Goal: Task Accomplishment & Management: Manage account settings

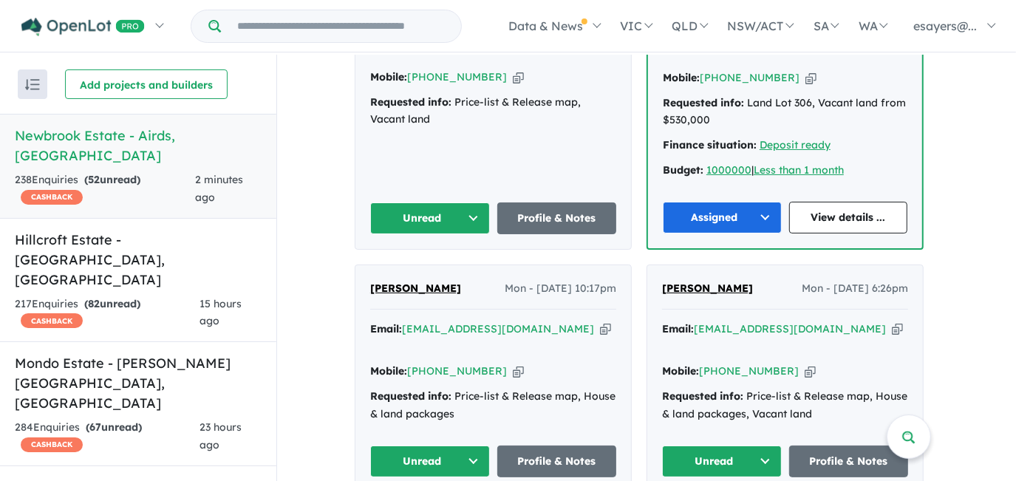
scroll to position [600, 0]
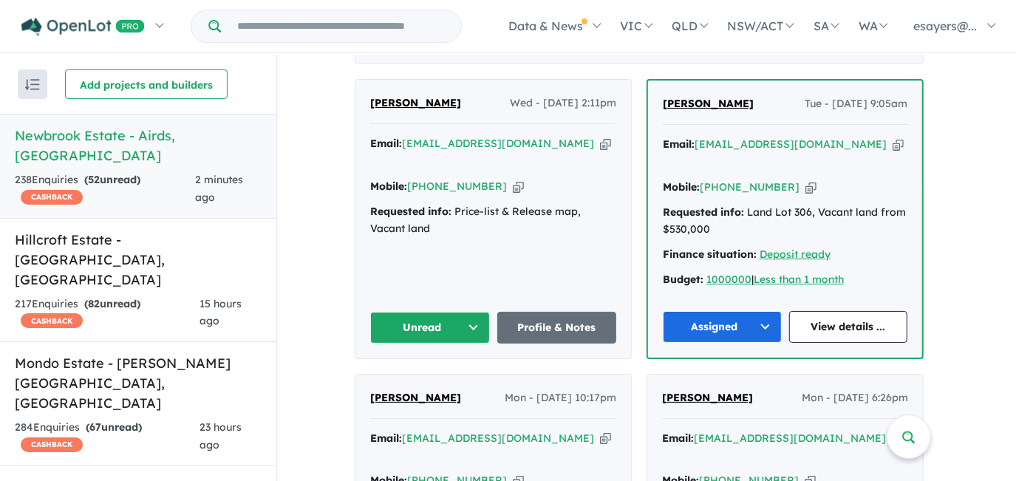
click at [600, 152] on icon "button" at bounding box center [605, 144] width 11 height 16
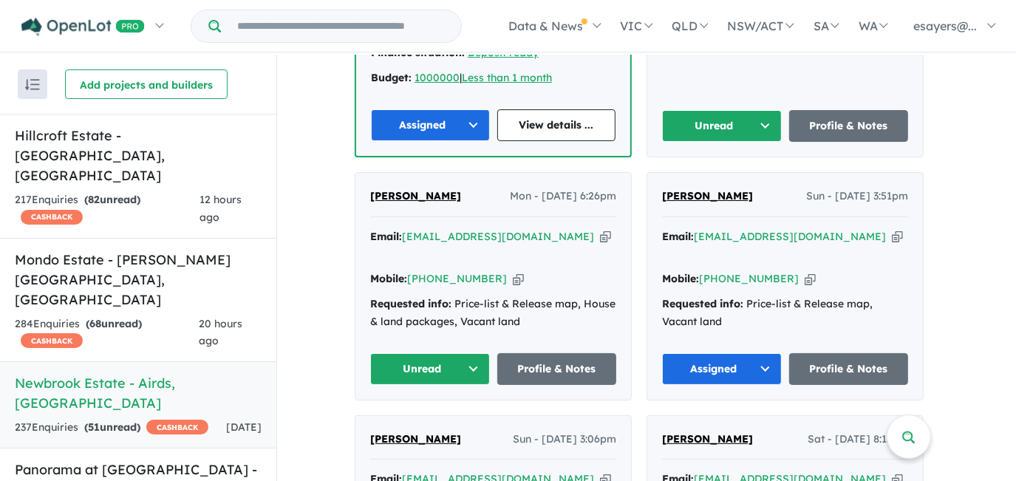
scroll to position [466, 0]
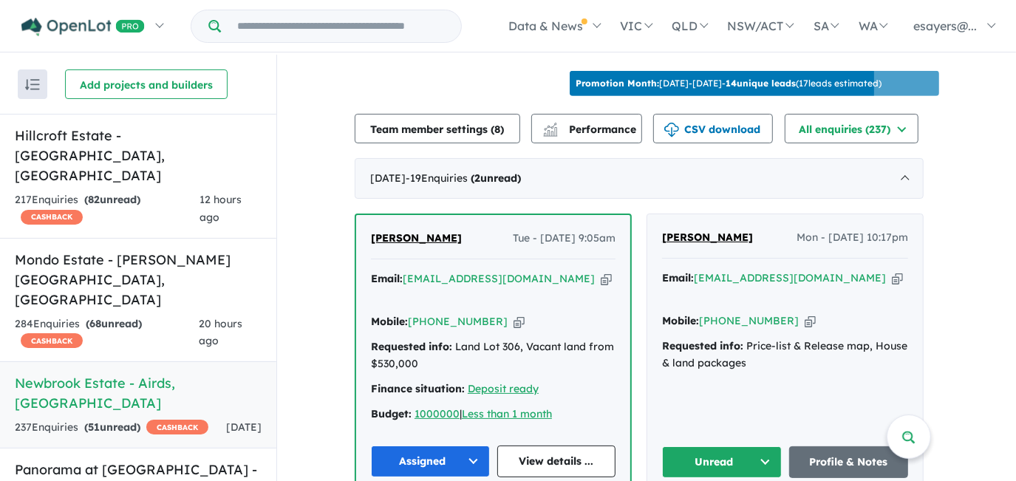
click at [109, 373] on h5 "Newbrook Estate - [GEOGRAPHIC_DATA] , [GEOGRAPHIC_DATA]" at bounding box center [138, 393] width 247 height 40
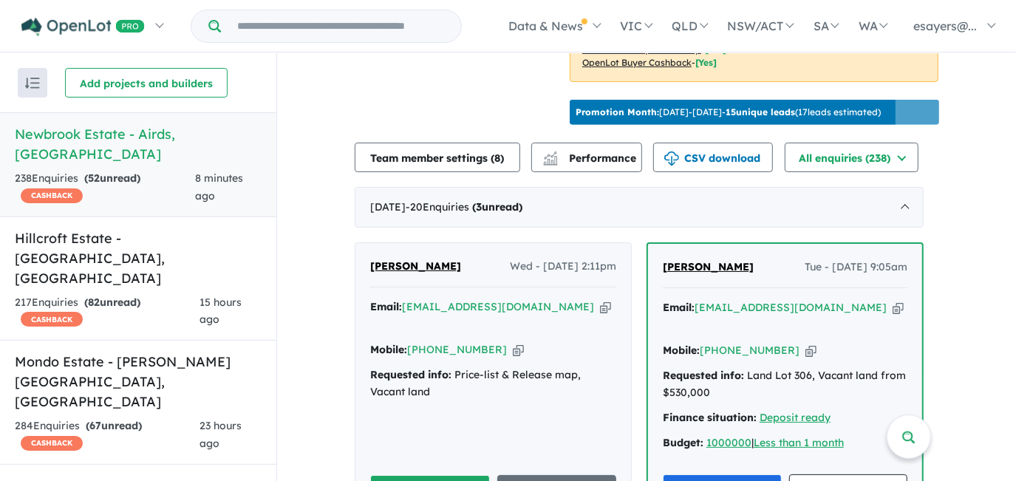
scroll to position [537, 0]
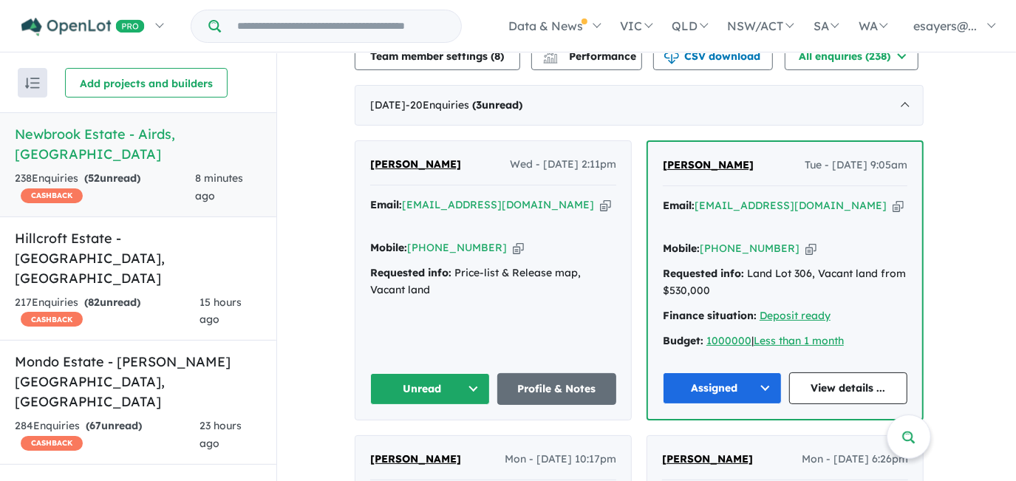
click at [438, 395] on button "Unread" at bounding box center [430, 389] width 120 height 32
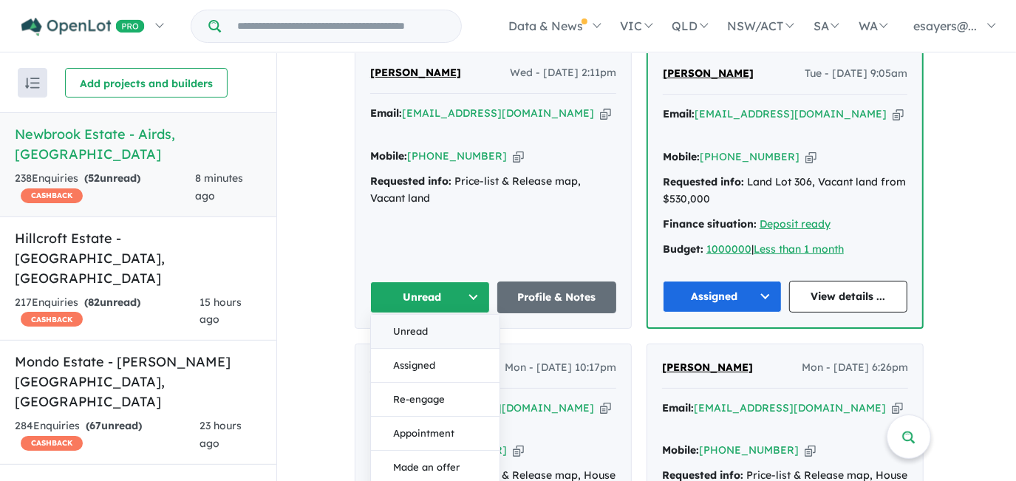
scroll to position [605, 0]
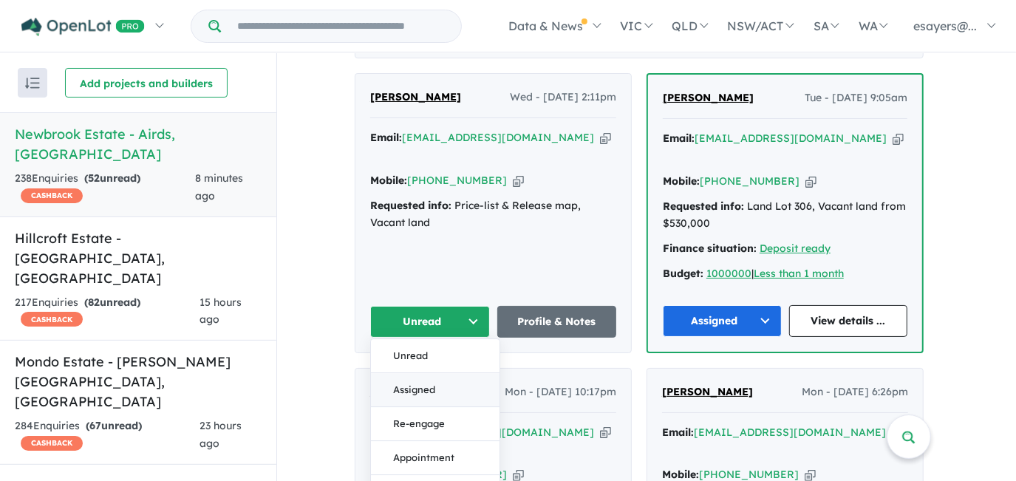
click at [438, 383] on button "Assigned" at bounding box center [435, 390] width 129 height 34
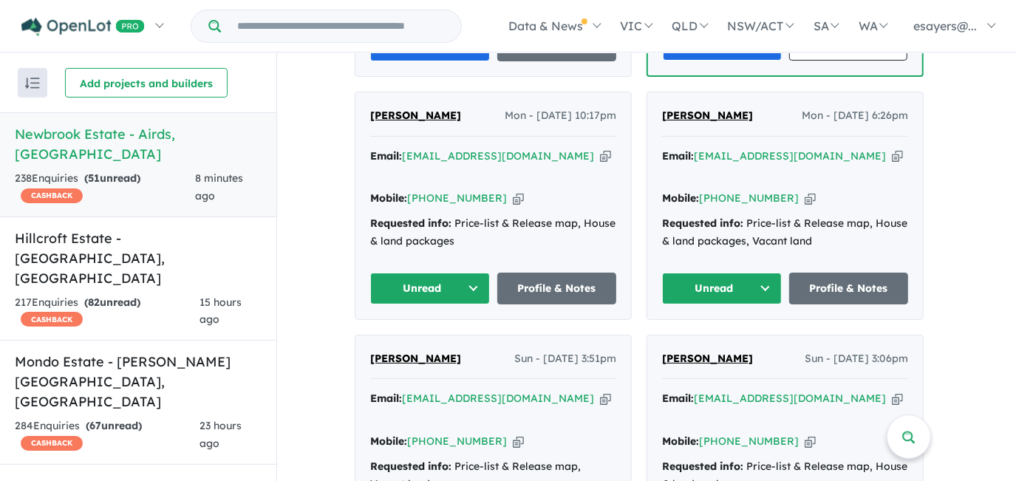
scroll to position [873, 0]
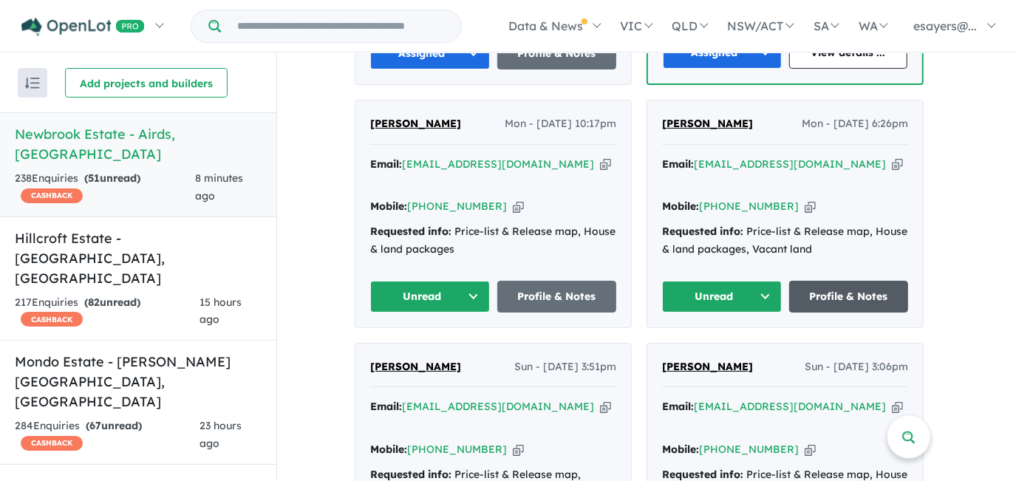
click at [840, 281] on link "Profile & Notes" at bounding box center [849, 297] width 120 height 32
click at [723, 281] on button "Unread" at bounding box center [722, 297] width 120 height 32
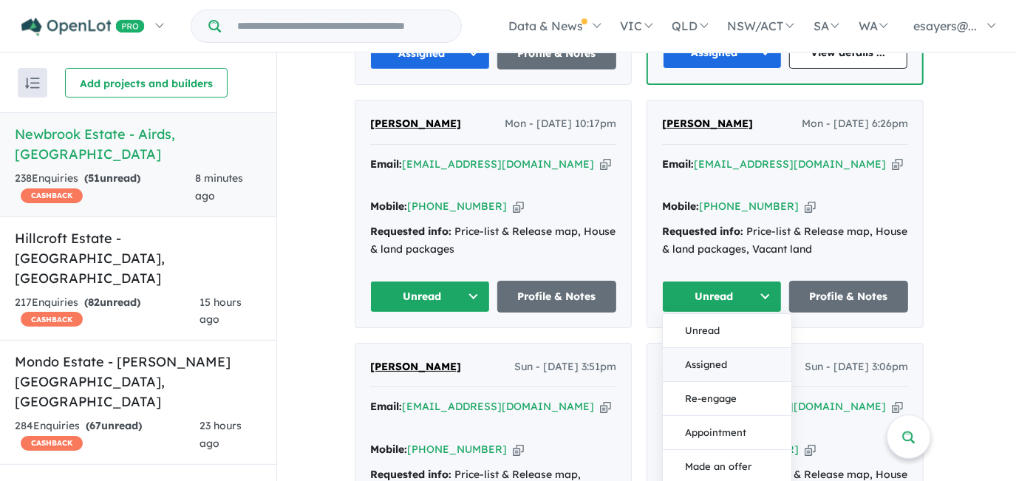
click at [732, 348] on button "Assigned" at bounding box center [727, 365] width 129 height 34
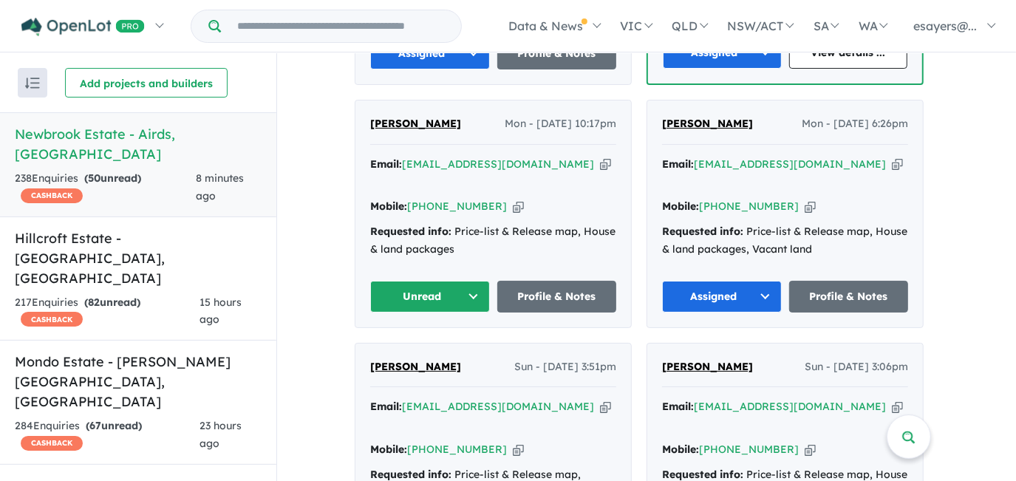
click at [600, 157] on icon "button" at bounding box center [605, 165] width 11 height 16
click at [600, 160] on icon "button" at bounding box center [605, 165] width 11 height 16
click at [600, 157] on icon "button" at bounding box center [605, 165] width 11 height 16
click at [457, 281] on button "Unread" at bounding box center [430, 297] width 120 height 32
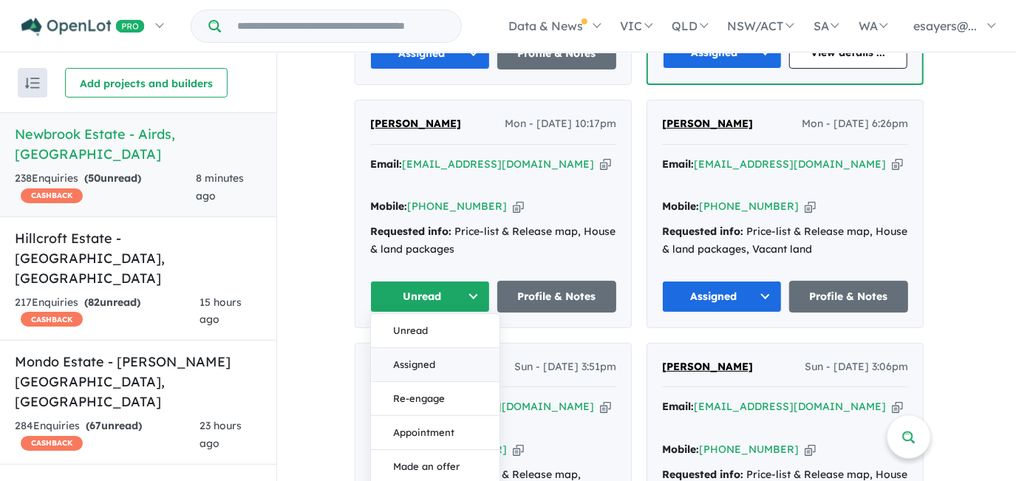
click at [449, 348] on button "Assigned" at bounding box center [435, 365] width 129 height 34
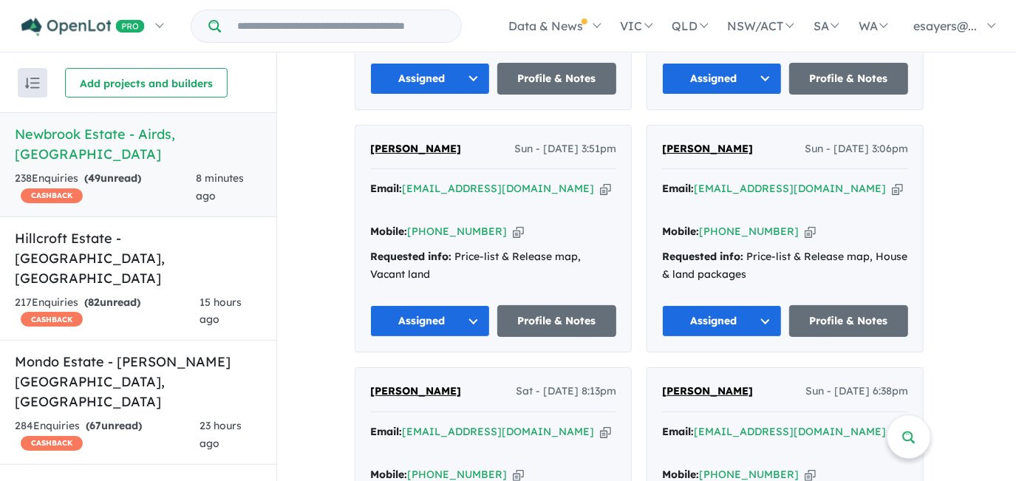
scroll to position [1209, 0]
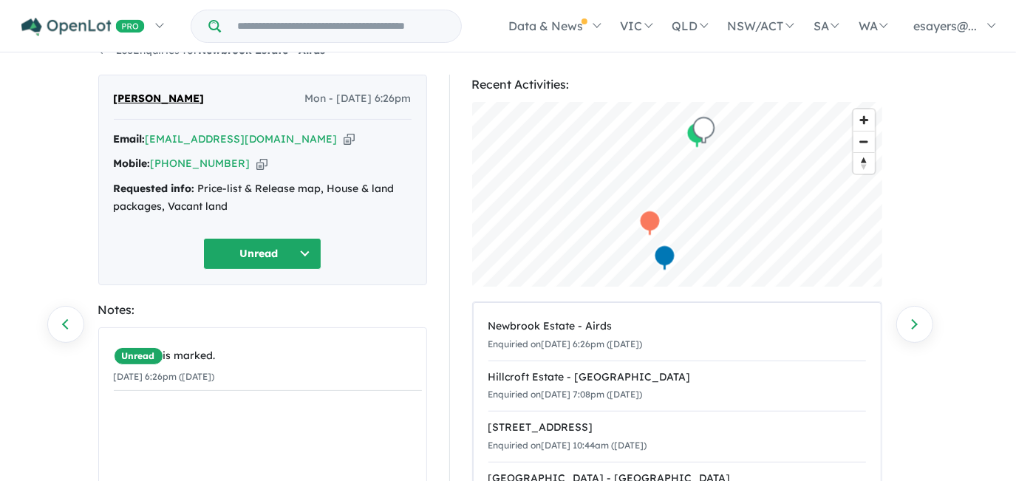
scroll to position [19, 0]
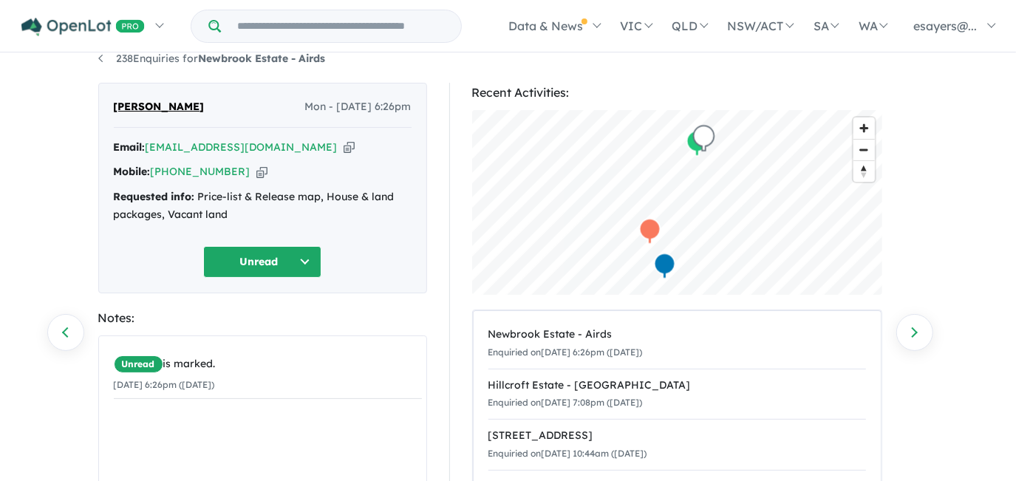
click at [344, 146] on icon "button" at bounding box center [349, 148] width 11 height 16
click at [344, 145] on icon "button" at bounding box center [349, 148] width 11 height 16
